Goal: Task Accomplishment & Management: Use online tool/utility

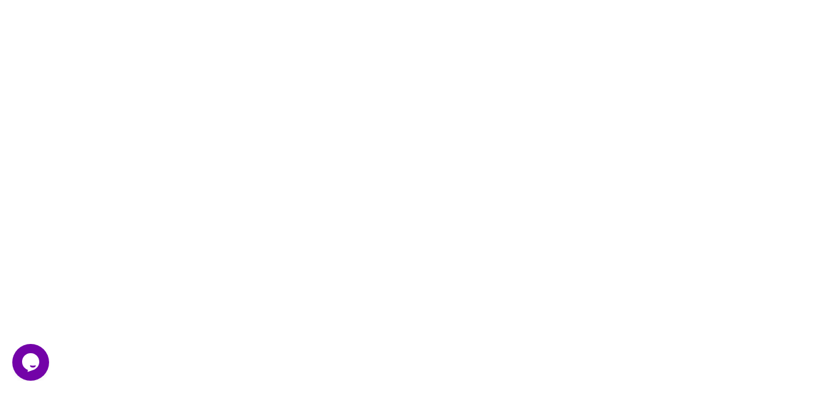
click at [175, 242] on body "Click here to get data from all your data sources using AI (for free with our n…" at bounding box center [419, 196] width 838 height 393
drag, startPoint x: 241, startPoint y: 184, endPoint x: 394, endPoint y: 193, distance: 153.7
click at [387, 193] on body "Click here to get data from all your data sources using AI (for free with our n…" at bounding box center [419, 196] width 838 height 393
click at [29, 357] on icon "Chat widget" at bounding box center [30, 362] width 17 height 18
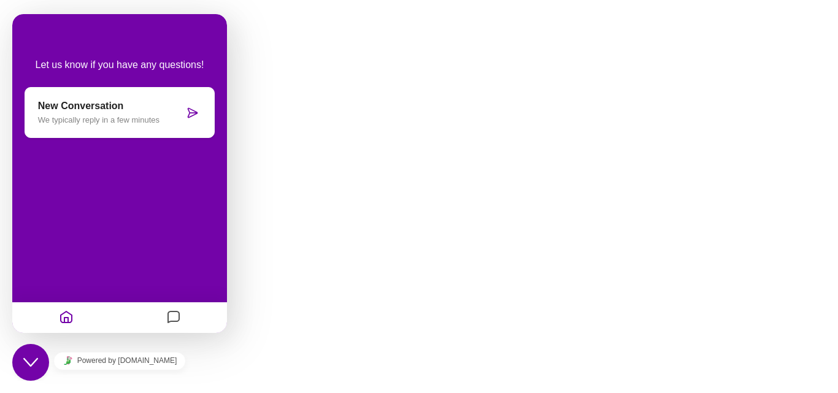
click at [317, 215] on body "Click here to get data from all your data sources using AI (for free with our n…" at bounding box center [419, 196] width 838 height 393
click at [66, 323] on icon "Home" at bounding box center [66, 318] width 15 height 24
click at [182, 314] on button "Messages" at bounding box center [173, 318] width 21 height 24
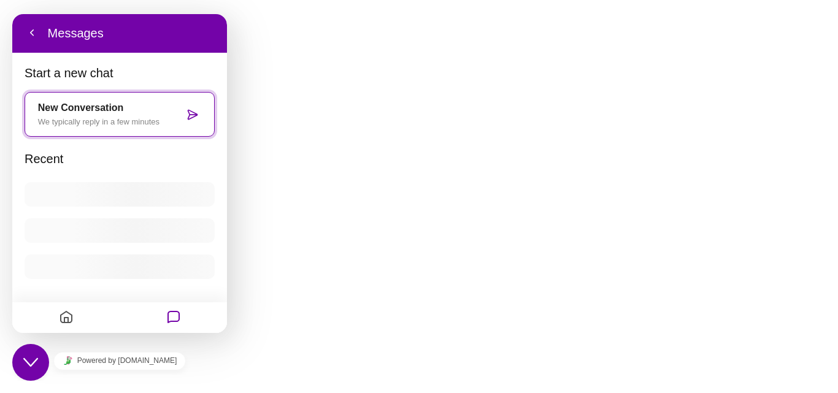
click at [281, 172] on body "Click here to get data from all your data sources using AI (for free with our n…" at bounding box center [419, 196] width 838 height 393
click at [17, 34] on div "Back Messages" at bounding box center [119, 33] width 215 height 39
click at [33, 30] on button "Back" at bounding box center [32, 33] width 20 height 18
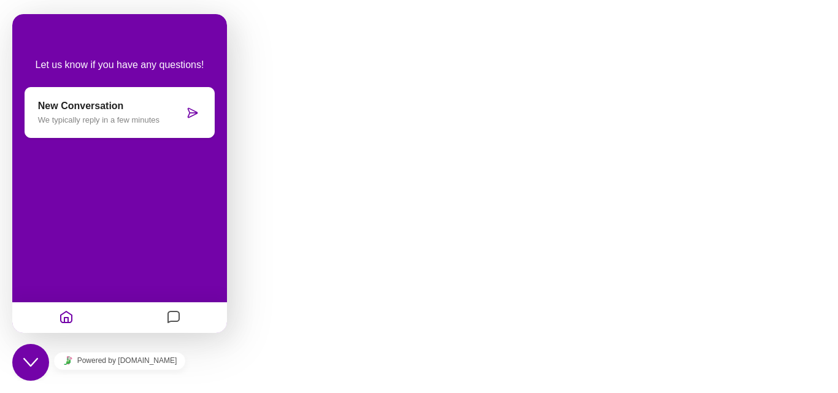
click at [165, 317] on button "Messages" at bounding box center [173, 318] width 21 height 24
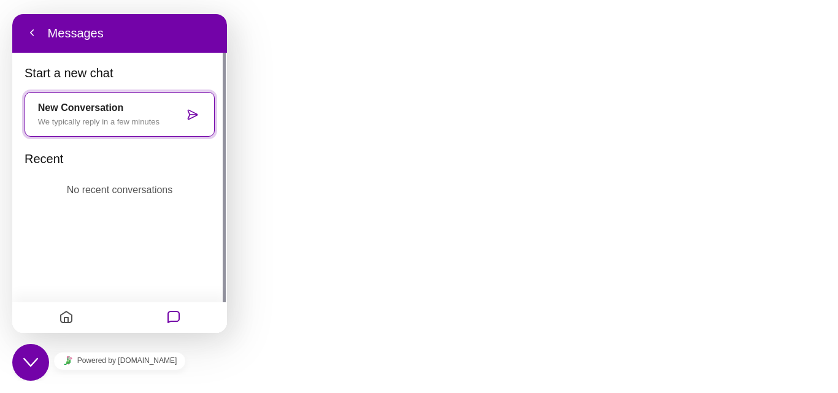
click at [164, 317] on button "Messages" at bounding box center [173, 318] width 21 height 24
click at [328, 344] on body "Click here to get data from all your data sources using AI (for free with our n…" at bounding box center [419, 196] width 838 height 393
click at [128, 358] on link "Powered by [DOMAIN_NAME]" at bounding box center [119, 361] width 133 height 18
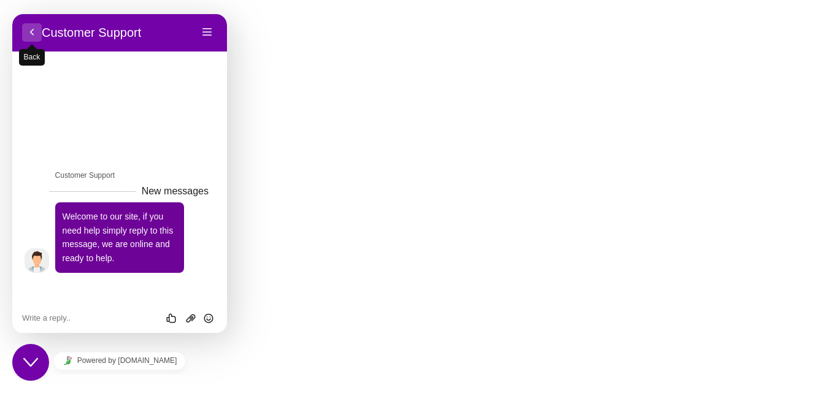
click at [33, 30] on button "Back" at bounding box center [32, 32] width 20 height 18
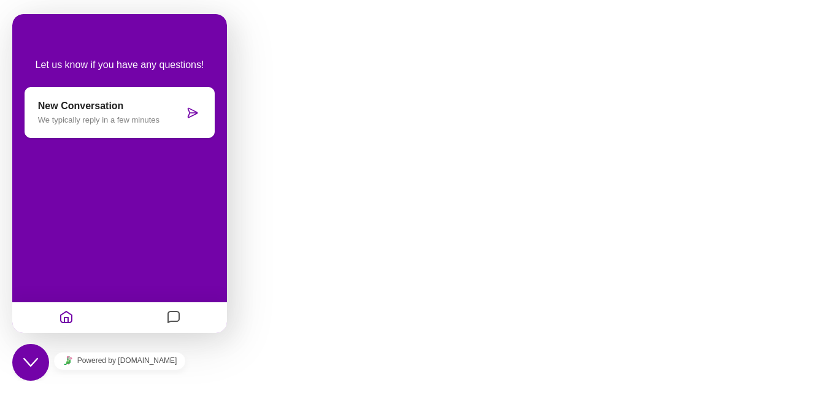
click at [388, 25] on body "Click here to get data from all your data sources using AI (for free with our n…" at bounding box center [419, 196] width 838 height 393
